Goal: Task Accomplishment & Management: Use online tool/utility

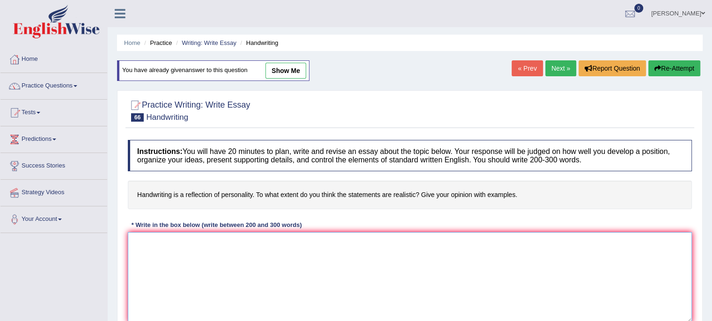
click at [264, 254] on textarea at bounding box center [410, 277] width 564 height 91
paste textarea "In today's complex world, numerous issues and topics are subject to debate. One…"
type textarea "In today's complex world, numerous issues and topics are subject to debate. One…"
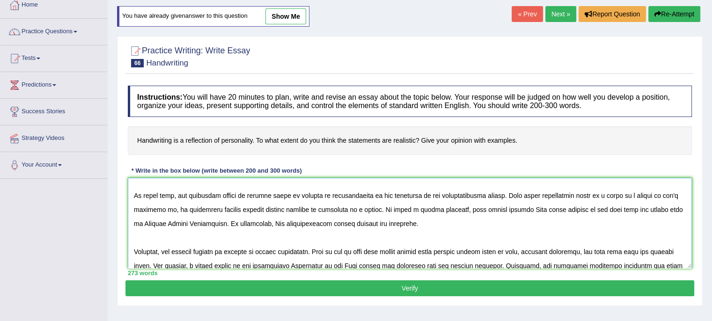
scroll to position [45, 0]
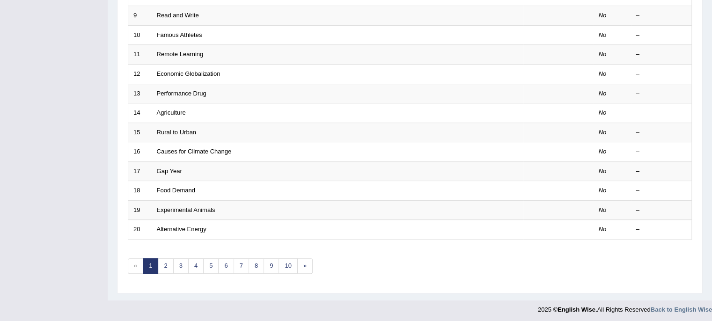
scroll to position [284, 0]
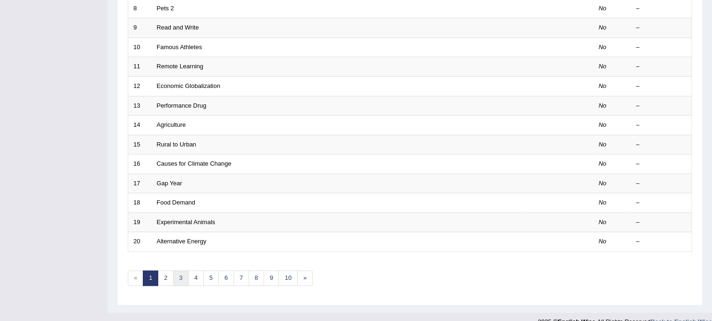
click at [180, 278] on link "3" at bounding box center [180, 278] width 15 height 15
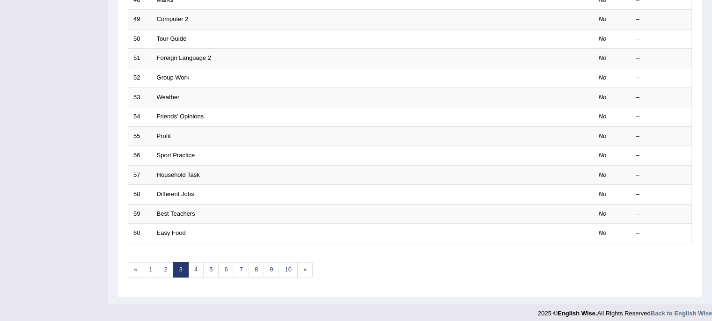
scroll to position [293, 0]
click at [193, 263] on link "4" at bounding box center [195, 269] width 15 height 15
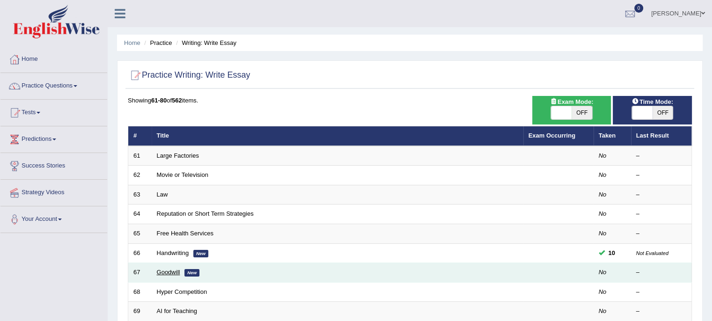
click at [169, 273] on link "Goodwill" at bounding box center [168, 272] width 23 height 7
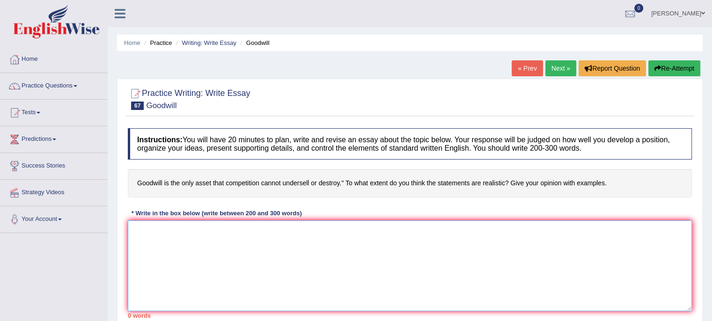
click at [183, 242] on textarea at bounding box center [410, 265] width 564 height 91
